Goal: Obtain resource: Download file/media

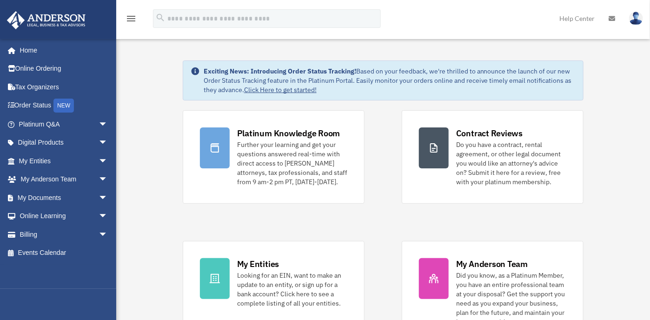
click at [99, 195] on span "arrow_drop_down" at bounding box center [108, 197] width 19 height 19
click at [33, 214] on link "Box" at bounding box center [67, 216] width 109 height 19
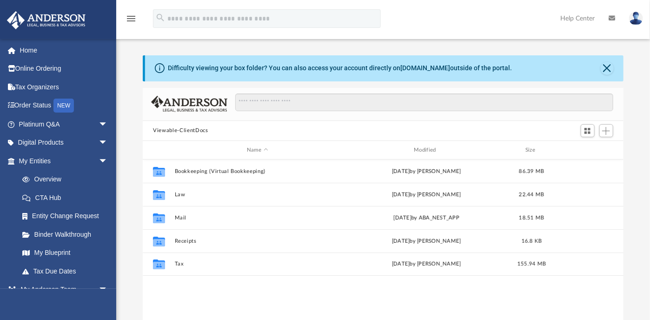
scroll to position [205, 475]
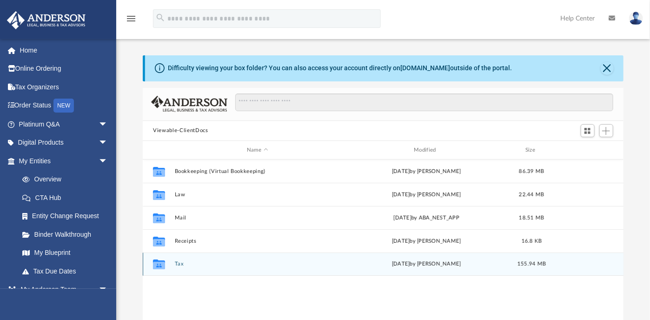
click at [399, 264] on div "Wed Oct 1 2025 by Alex Price" at bounding box center [426, 264] width 165 height 8
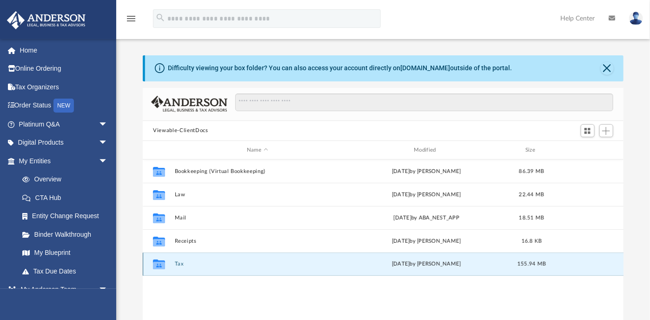
click at [181, 268] on div "Collaborated Folder Tax Wed Oct 1 2025 by Alex Price 155.94 MB" at bounding box center [383, 263] width 481 height 23
click at [157, 265] on icon "grid" at bounding box center [159, 265] width 12 height 7
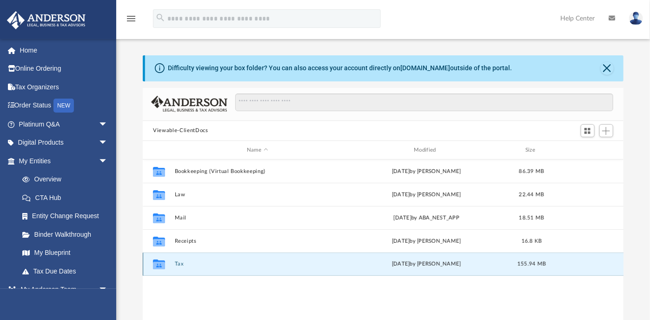
click at [153, 265] on icon "grid" at bounding box center [159, 265] width 12 height 7
click at [154, 265] on icon "grid" at bounding box center [159, 265] width 12 height 7
click at [157, 264] on icon "grid" at bounding box center [159, 264] width 12 height 10
click at [157, 264] on icon "grid" at bounding box center [159, 265] width 12 height 7
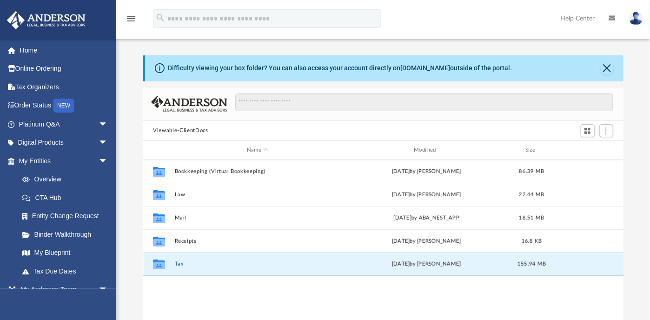
click at [158, 262] on icon "grid" at bounding box center [159, 265] width 12 height 7
click at [181, 262] on button "Tax" at bounding box center [257, 264] width 165 height 6
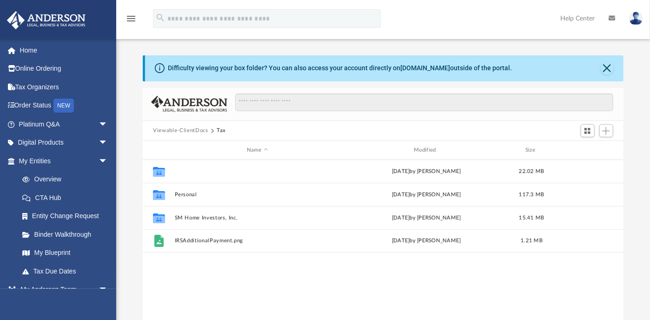
click at [199, 168] on button "[PERSON_NAME] & [PERSON_NAME]" at bounding box center [257, 171] width 165 height 6
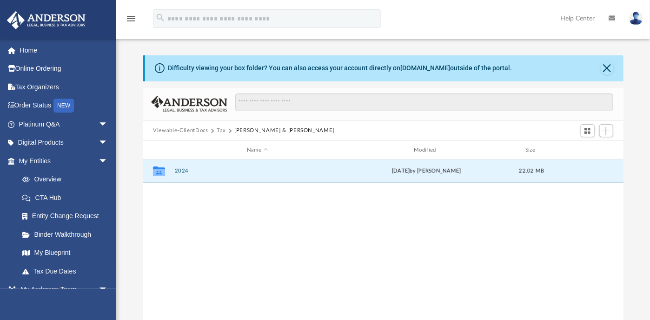
click at [178, 173] on button "2024" at bounding box center [257, 171] width 165 height 6
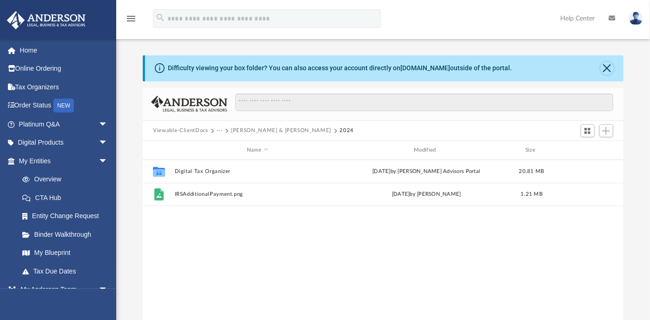
click at [606, 67] on button "Close" at bounding box center [606, 68] width 13 height 13
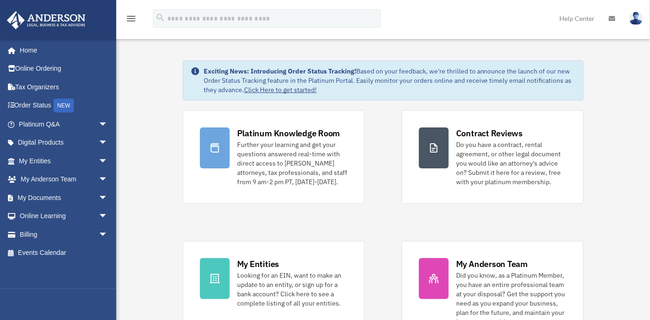
click at [99, 195] on span "arrow_drop_down" at bounding box center [108, 197] width 19 height 19
click at [71, 216] on link "Box" at bounding box center [67, 216] width 109 height 19
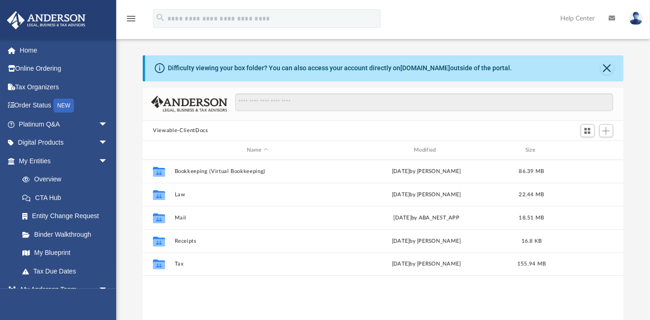
scroll to position [205, 475]
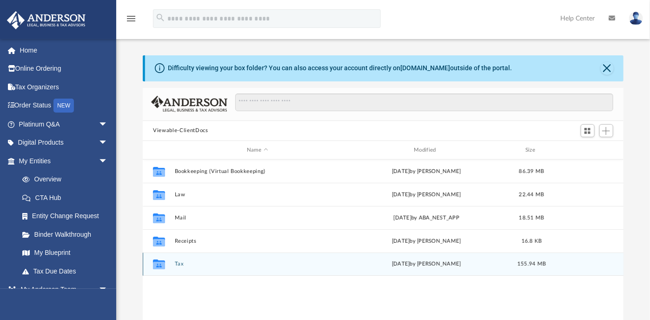
click at [157, 263] on icon "grid" at bounding box center [159, 265] width 12 height 7
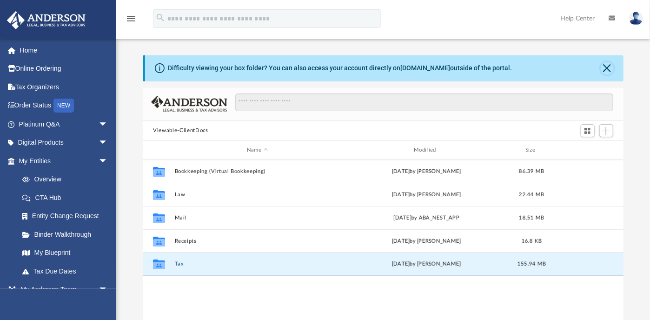
click at [608, 67] on button "Close" at bounding box center [606, 68] width 13 height 13
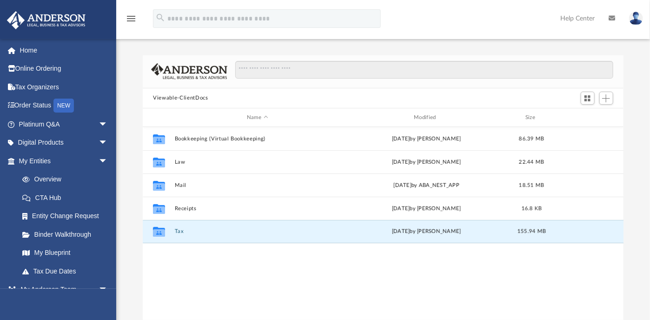
click at [182, 234] on button "Tax" at bounding box center [257, 232] width 165 height 6
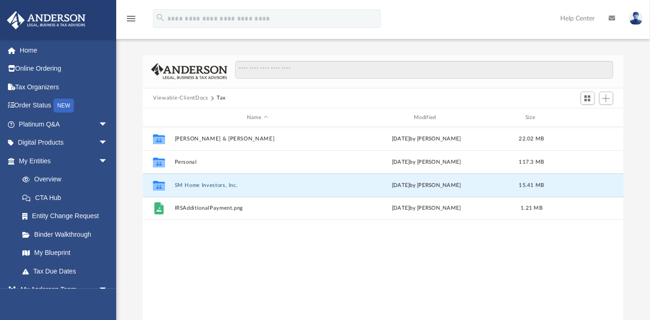
click at [179, 185] on button "SM Home Investors, Inc." at bounding box center [257, 185] width 165 height 6
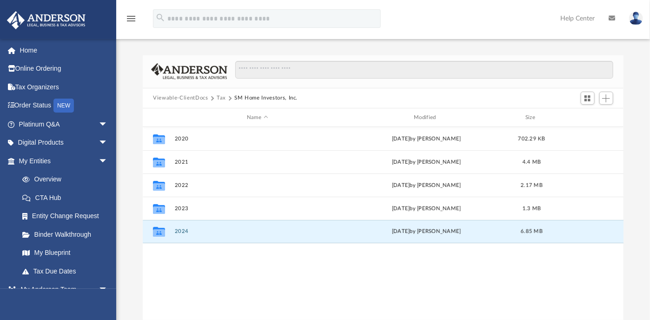
click at [182, 230] on button "2024" at bounding box center [257, 232] width 165 height 6
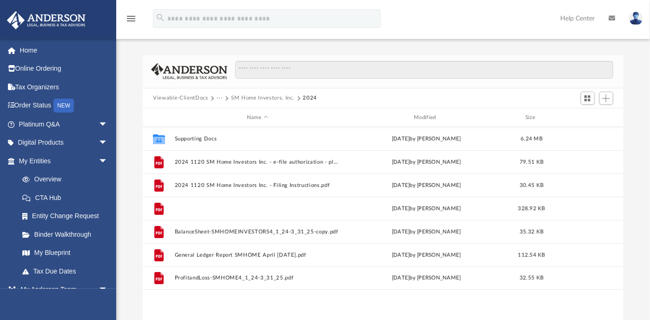
click at [233, 206] on button "2024 1120 SM Home Investors Inc. - Review Copy.pdf" at bounding box center [257, 208] width 165 height 6
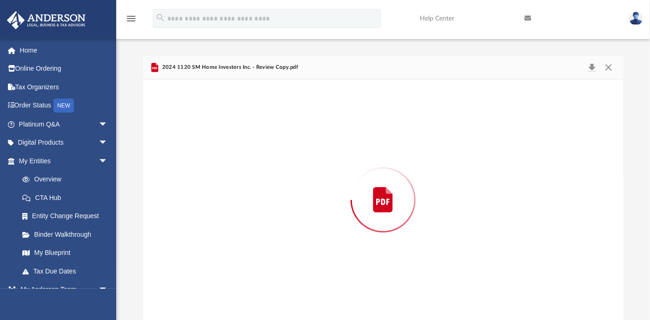
click at [233, 206] on div "Preview" at bounding box center [383, 199] width 480 height 240
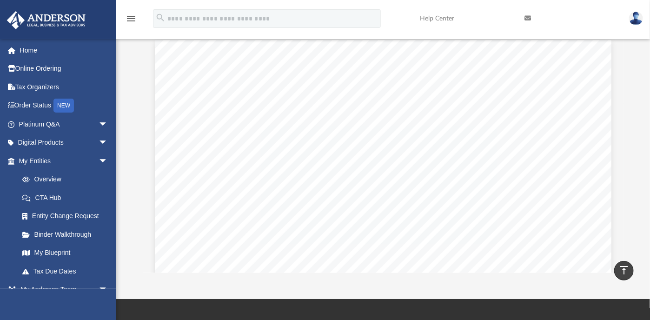
scroll to position [0, 0]
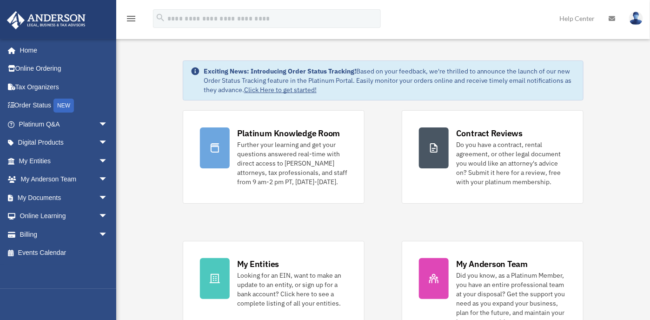
click at [99, 195] on span "arrow_drop_down" at bounding box center [108, 197] width 19 height 19
click at [74, 214] on link "Box" at bounding box center [67, 216] width 109 height 19
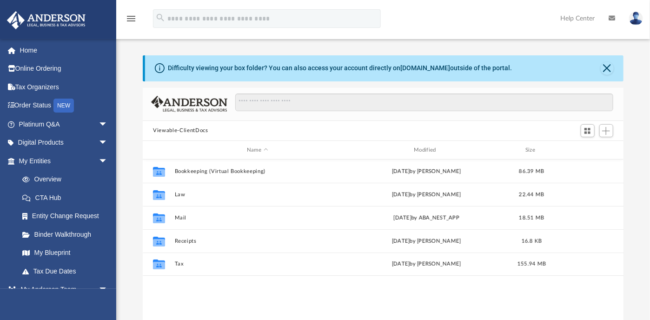
scroll to position [205, 475]
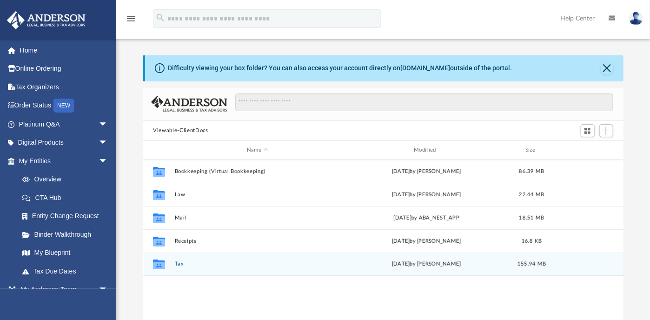
click at [172, 263] on div "Collaborated Folder Tax [DATE] by [PERSON_NAME] 155.94 MB" at bounding box center [383, 263] width 481 height 23
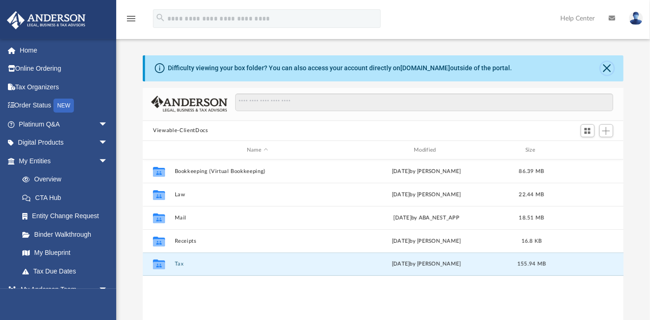
click at [608, 65] on button "Close" at bounding box center [606, 68] width 13 height 13
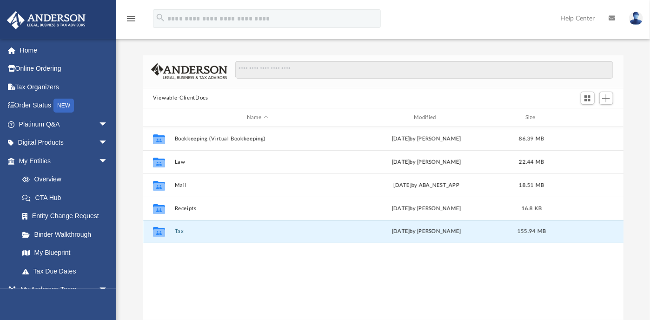
click at [172, 234] on div "Collaborated Folder Tax [DATE] by [PERSON_NAME] 155.94 MB" at bounding box center [383, 231] width 481 height 23
click at [159, 231] on icon "grid" at bounding box center [159, 232] width 12 height 7
click at [175, 231] on button "Tax" at bounding box center [257, 232] width 165 height 6
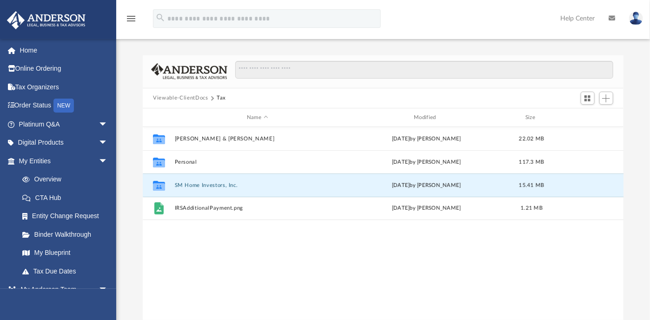
click at [219, 184] on button "SM Home Investors, Inc." at bounding box center [257, 185] width 165 height 6
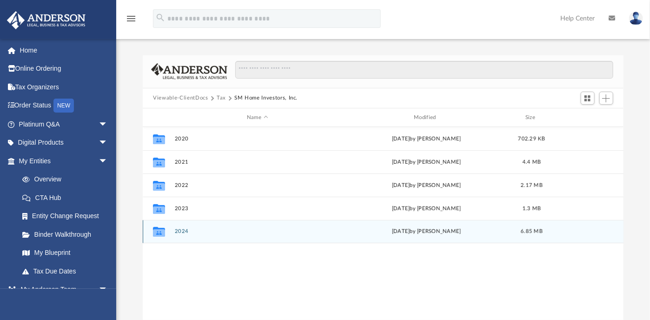
click at [165, 234] on icon "grid" at bounding box center [159, 232] width 12 height 7
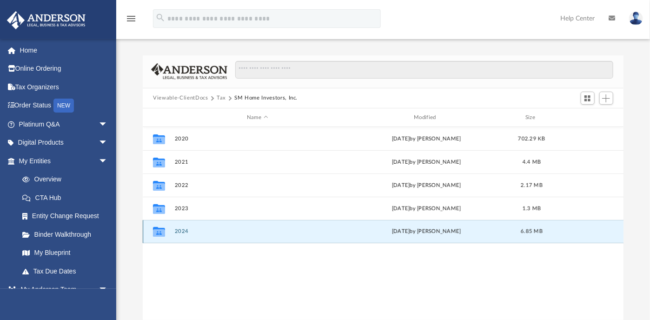
click at [171, 232] on div "Collaborated Folder 2024 [DATE] by [PERSON_NAME] 6.85 MB" at bounding box center [383, 231] width 481 height 23
click at [162, 234] on icon "grid" at bounding box center [159, 232] width 12 height 7
click at [156, 232] on icon "grid" at bounding box center [159, 232] width 12 height 7
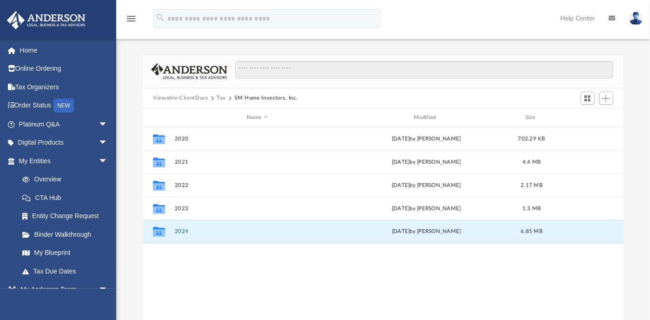
click at [177, 234] on button "2024" at bounding box center [257, 232] width 165 height 6
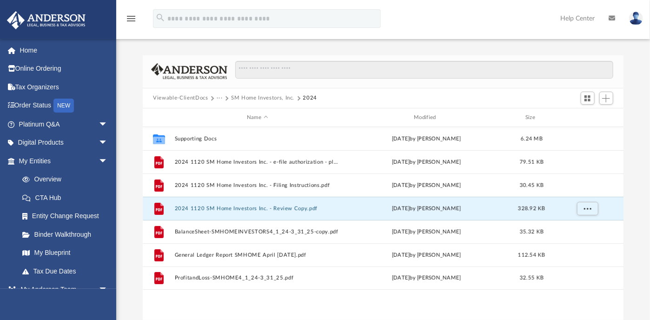
click at [245, 208] on button "2024 1120 SM Home Investors Inc. - Review Copy.pdf" at bounding box center [257, 208] width 165 height 6
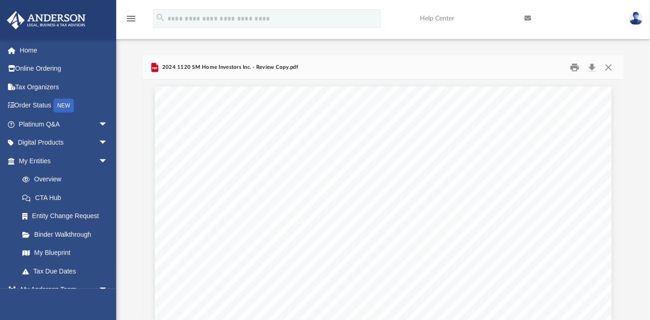
scroll to position [3627, 0]
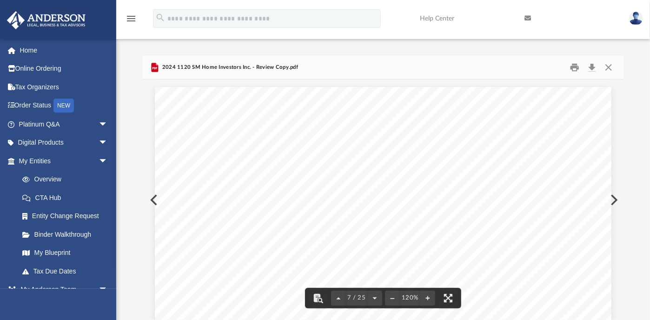
click at [615, 199] on button "Preview" at bounding box center [613, 200] width 20 height 26
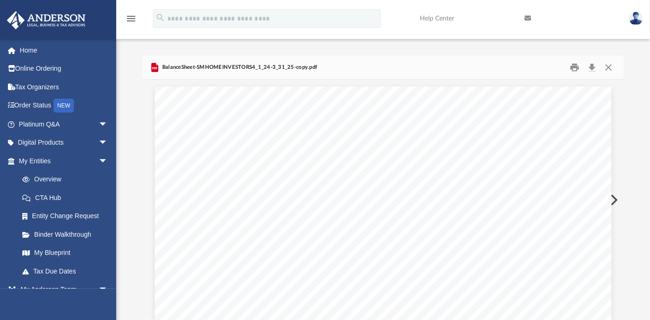
click at [615, 199] on button "Preview" at bounding box center [613, 200] width 20 height 26
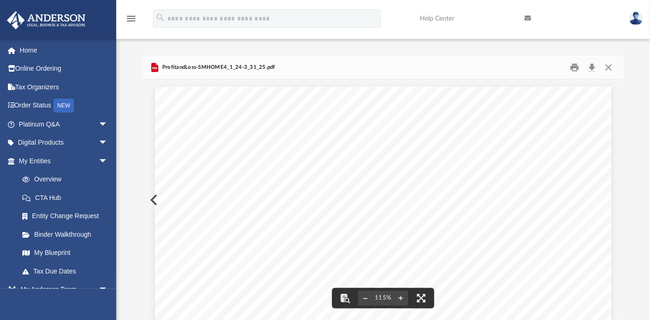
click at [609, 65] on button "Close" at bounding box center [608, 67] width 17 height 14
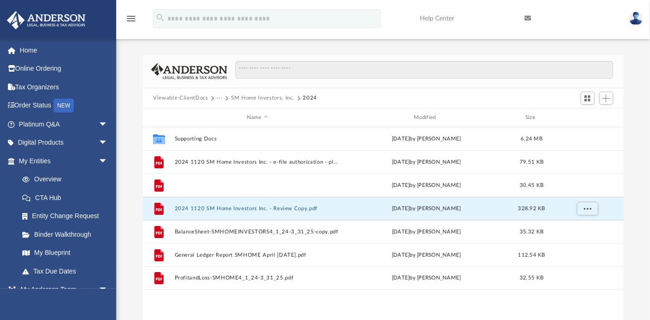
click at [227, 184] on button "2024 1120 SM Home Investors Inc. - Filing Instructions.pdf" at bounding box center [257, 185] width 165 height 6
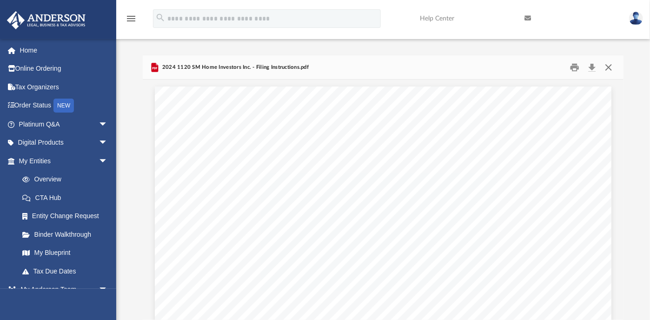
click at [608, 65] on button "Close" at bounding box center [608, 67] width 17 height 14
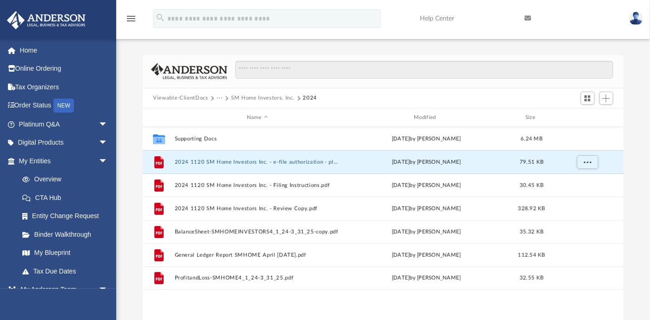
click at [260, 162] on button "2024 1120 SM Home Investors Inc. - e-file authorization - please sign.pdf" at bounding box center [257, 162] width 165 height 6
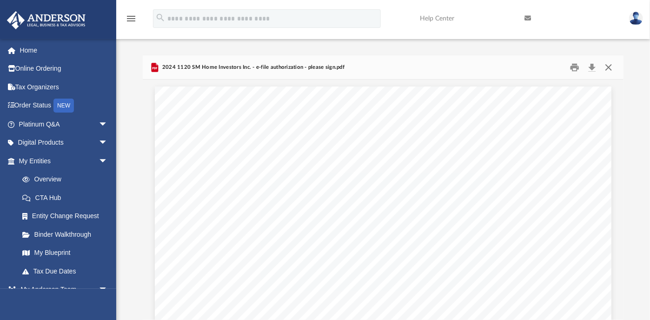
click at [607, 66] on button "Close" at bounding box center [608, 67] width 17 height 14
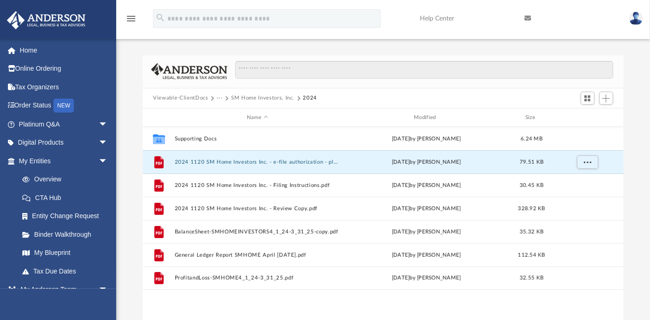
click at [633, 17] on img at bounding box center [636, 18] width 14 height 13
click at [457, 79] on link "Logout" at bounding box center [484, 81] width 93 height 19
